Goal: Transaction & Acquisition: Download file/media

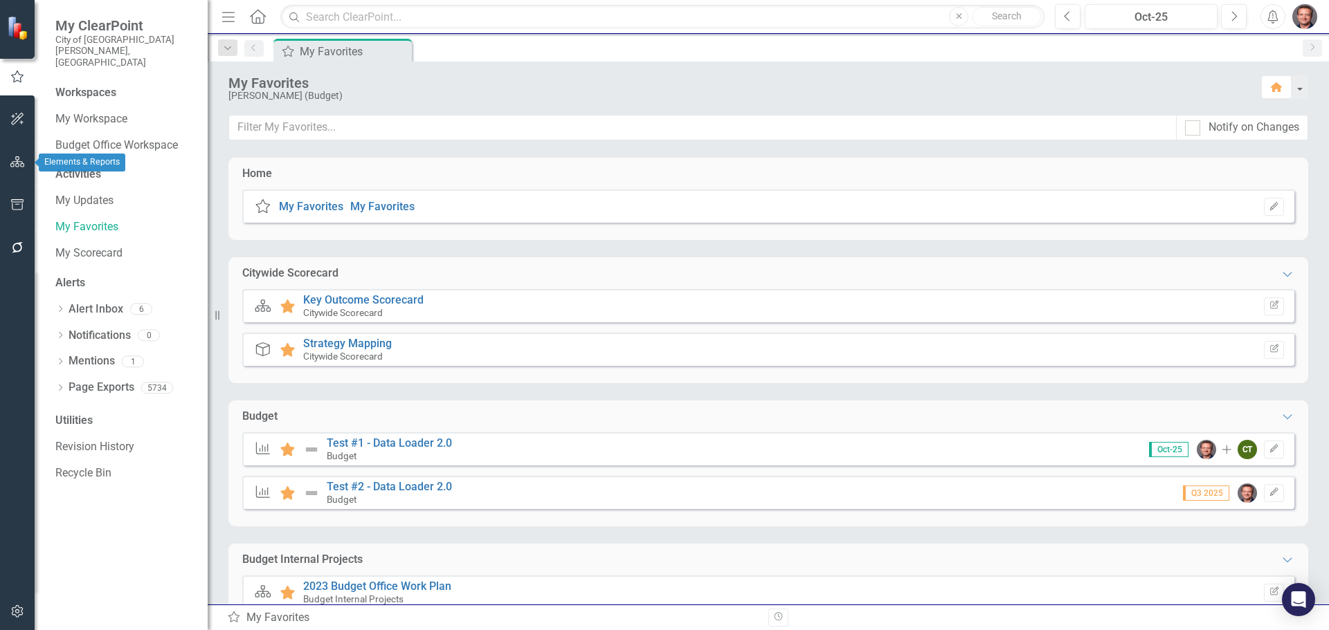
click at [14, 162] on icon "button" at bounding box center [17, 161] width 15 height 11
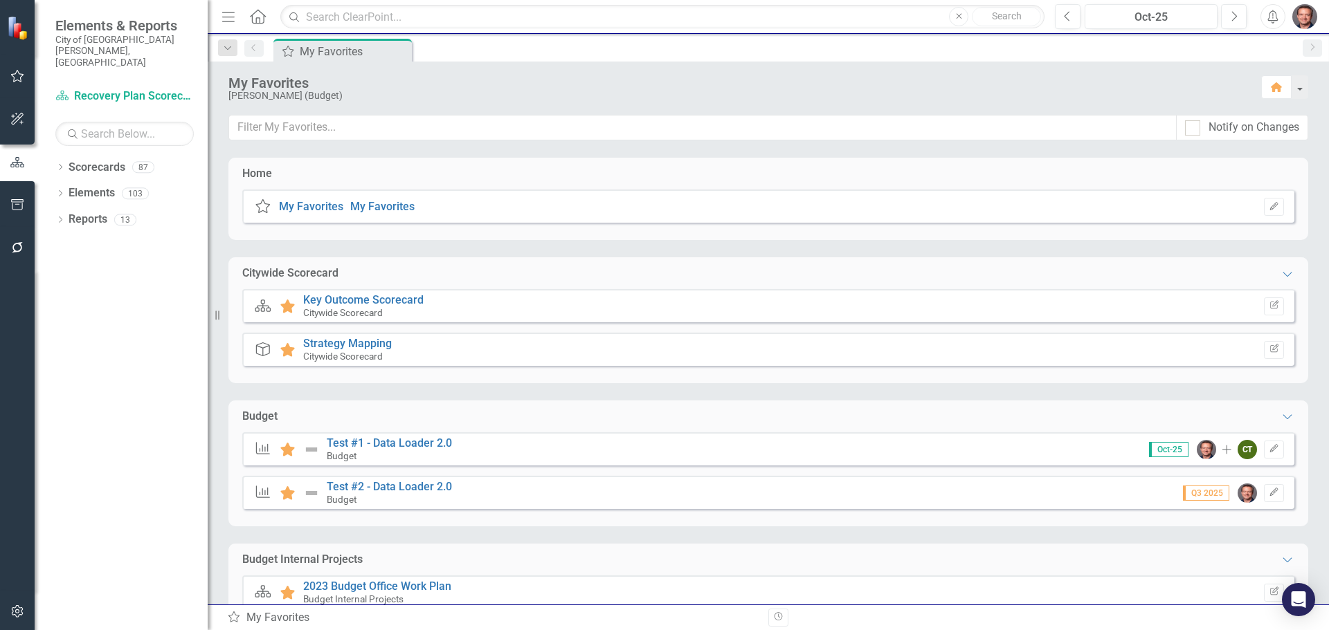
click at [54, 156] on div "Dropdown Scorecards 87 Dropdown Recovery Plan Scorecard Recovery Plan Theme: He…" at bounding box center [121, 393] width 173 height 474
click at [56, 165] on icon "Dropdown" at bounding box center [60, 169] width 10 height 8
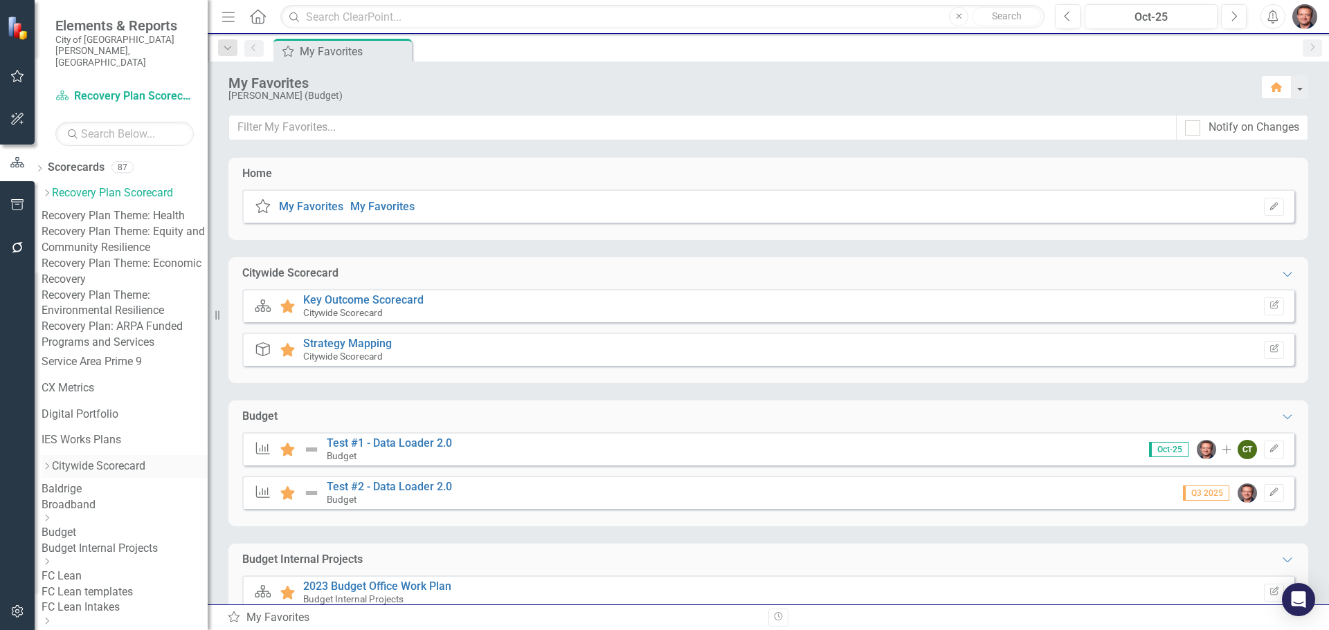
click at [129, 459] on link "Citywide Scorecard" at bounding box center [130, 467] width 156 height 16
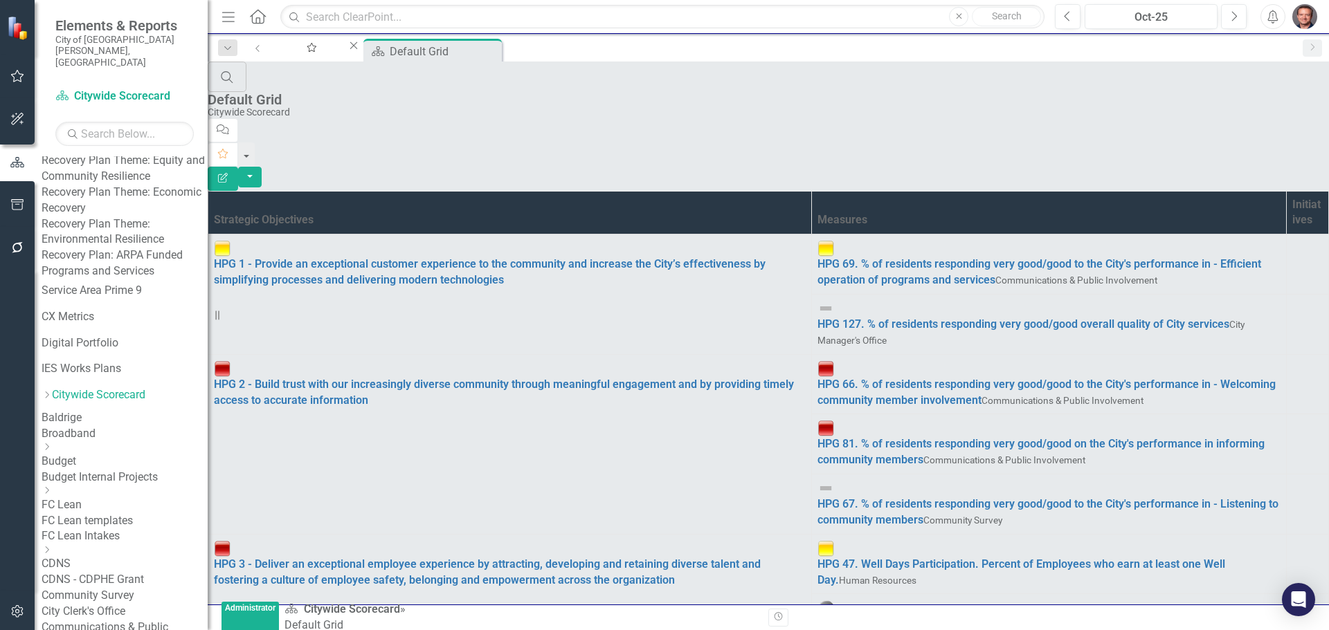
scroll to position [72, 0]
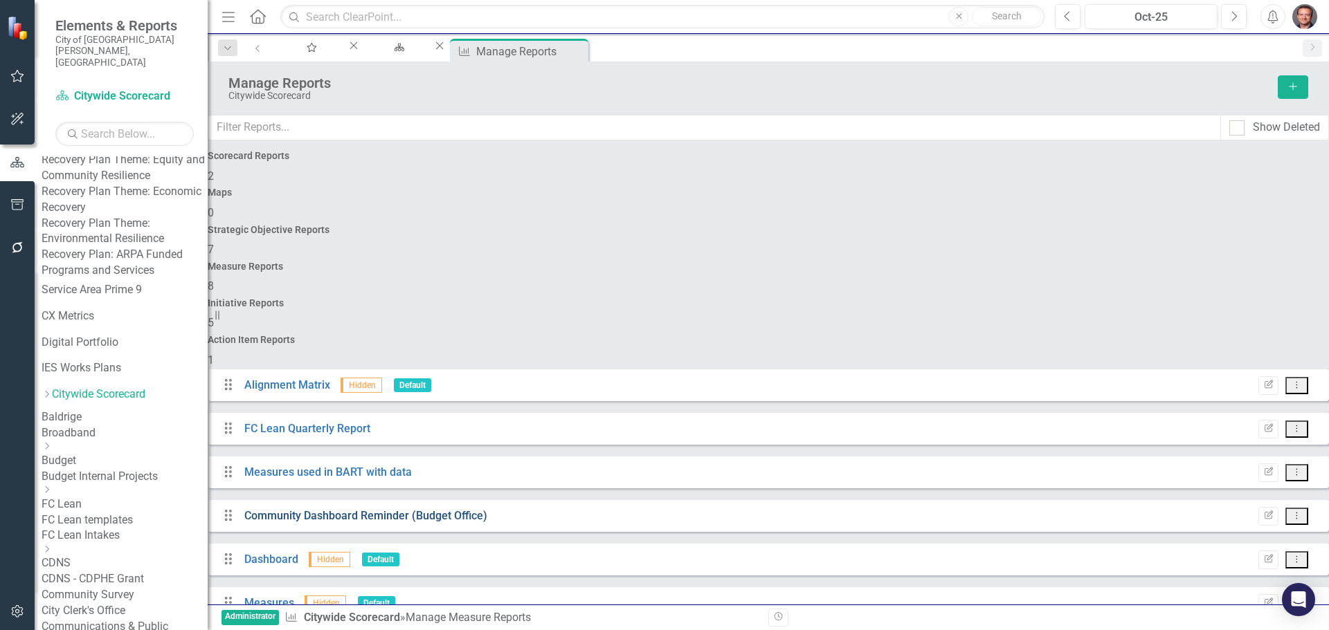
click at [430, 509] on link "Community Dashboard Reminder (Budget Office)" at bounding box center [365, 515] width 243 height 13
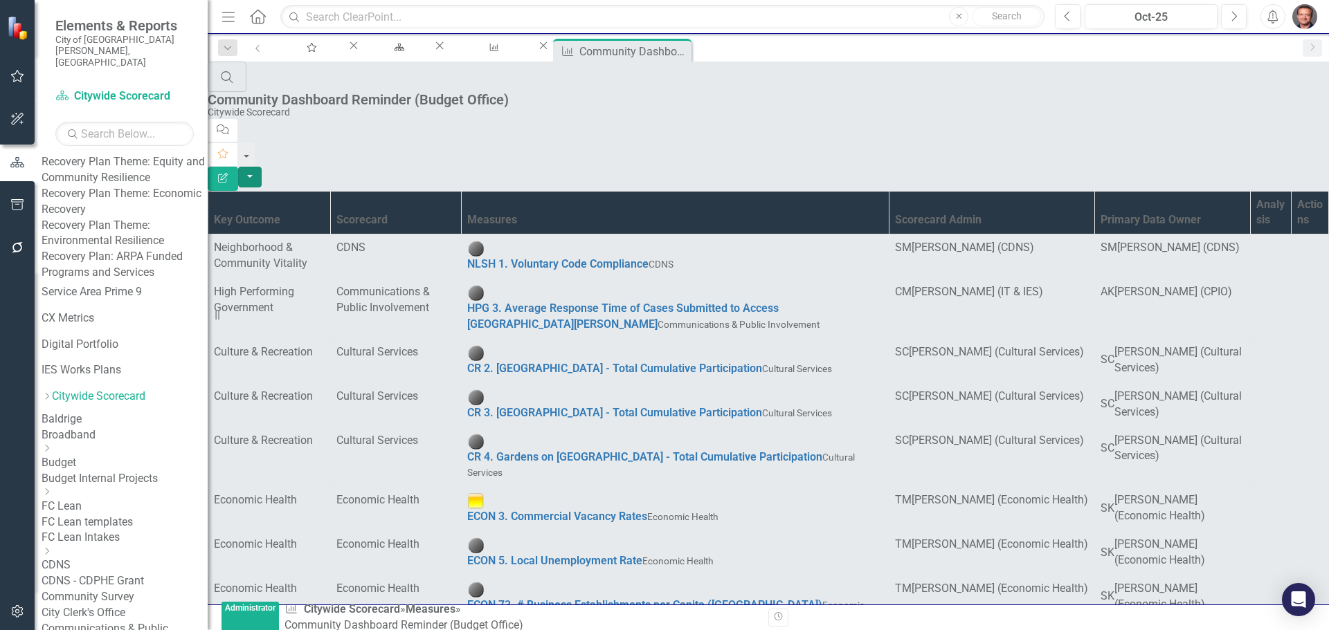
click at [262, 167] on button "button" at bounding box center [250, 177] width 24 height 21
click at [1237, 165] on link "Excel Export to Excel" at bounding box center [1252, 167] width 109 height 26
